Goal: Information Seeking & Learning: Learn about a topic

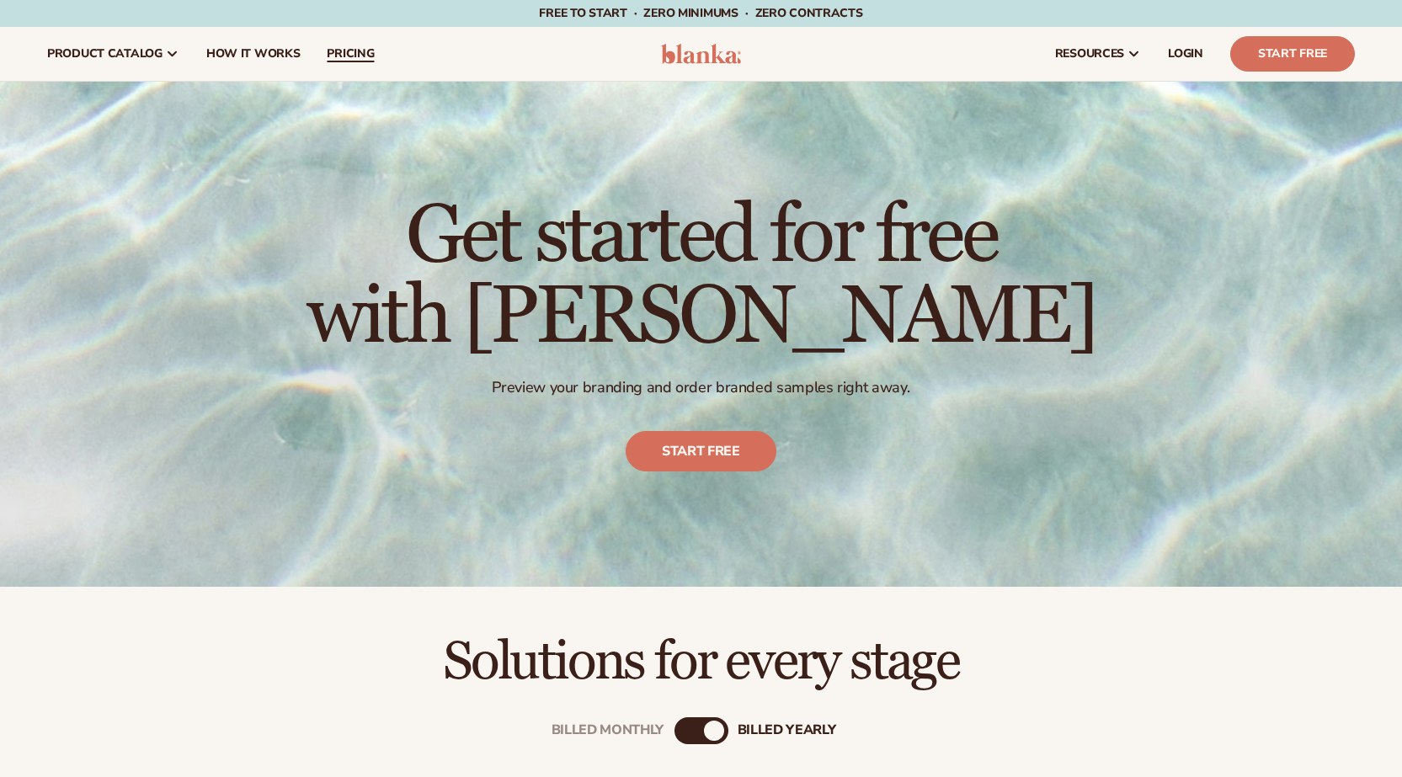
click at [348, 56] on span "pricing" at bounding box center [350, 53] width 47 height 13
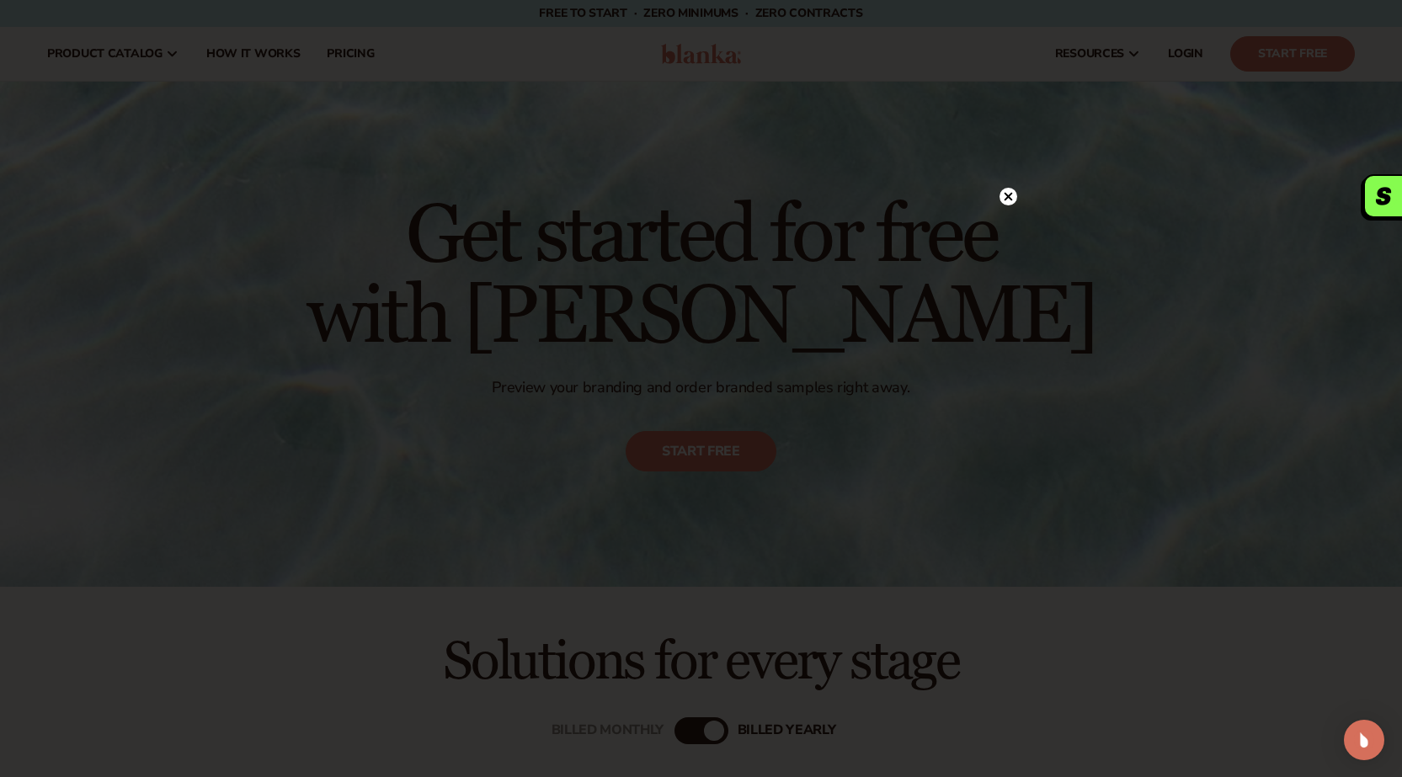
click at [1004, 159] on div at bounding box center [701, 388] width 1402 height 777
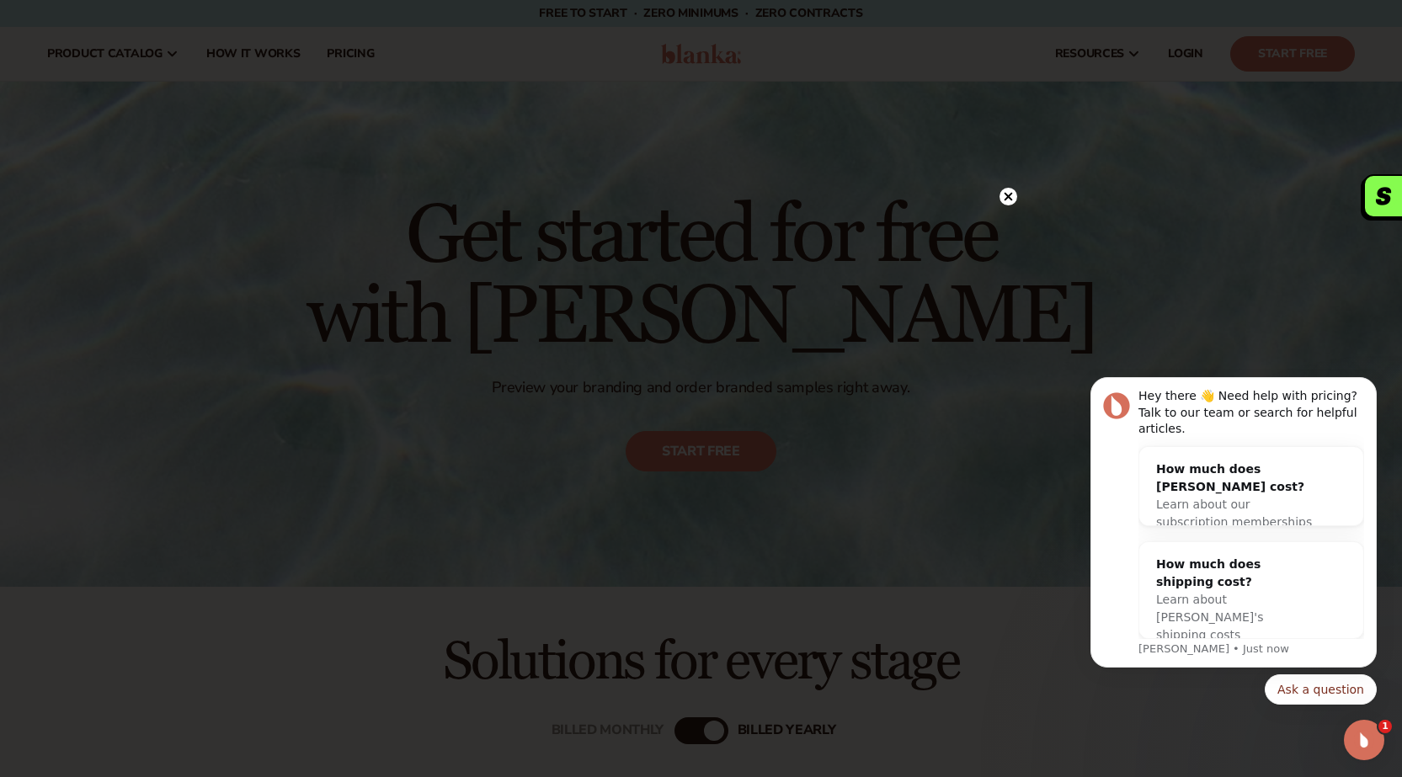
click at [1004, 202] on circle at bounding box center [1008, 197] width 18 height 18
